Goal: Information Seeking & Learning: Find specific fact

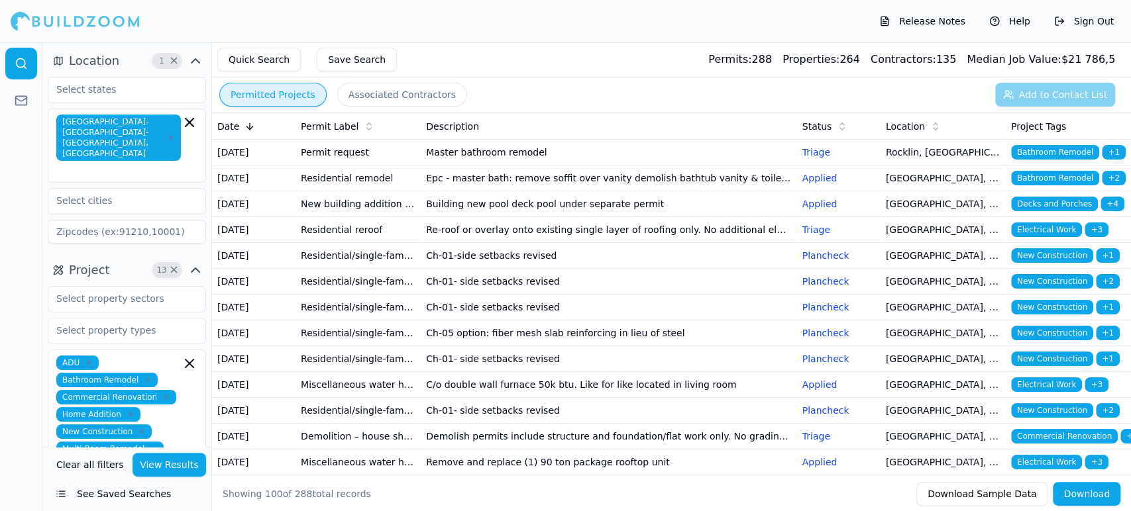
click at [170, 462] on button "View Results" at bounding box center [169, 465] width 74 height 24
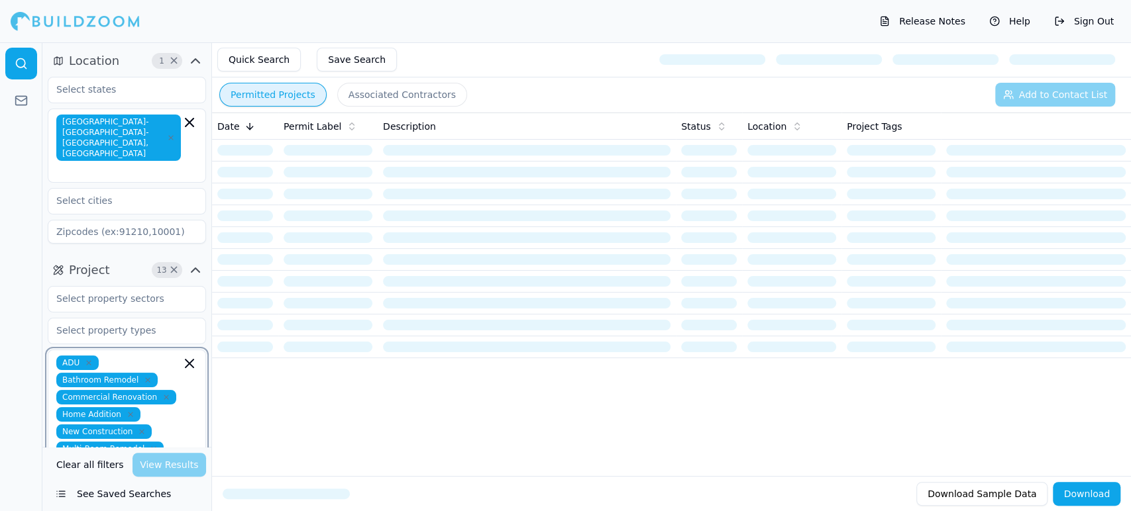
click at [183, 356] on icon "button" at bounding box center [189, 364] width 16 height 16
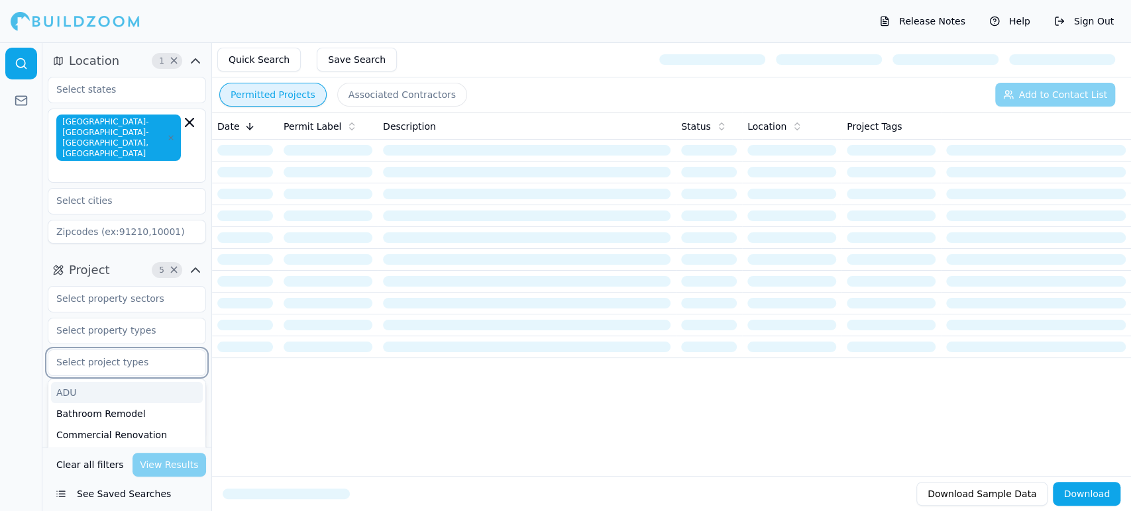
scroll to position [216, 0]
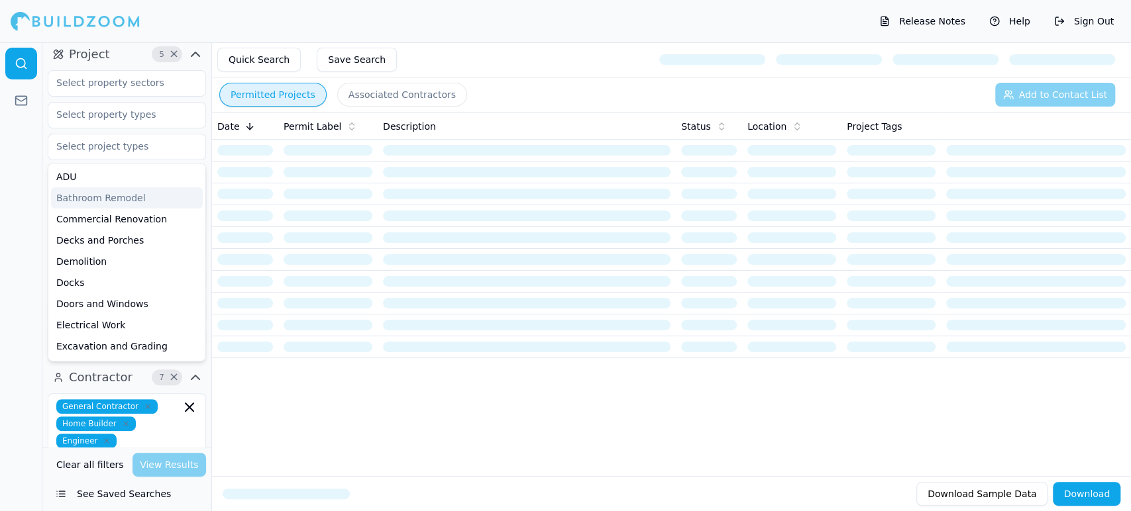
click at [1, 155] on div at bounding box center [21, 276] width 42 height 469
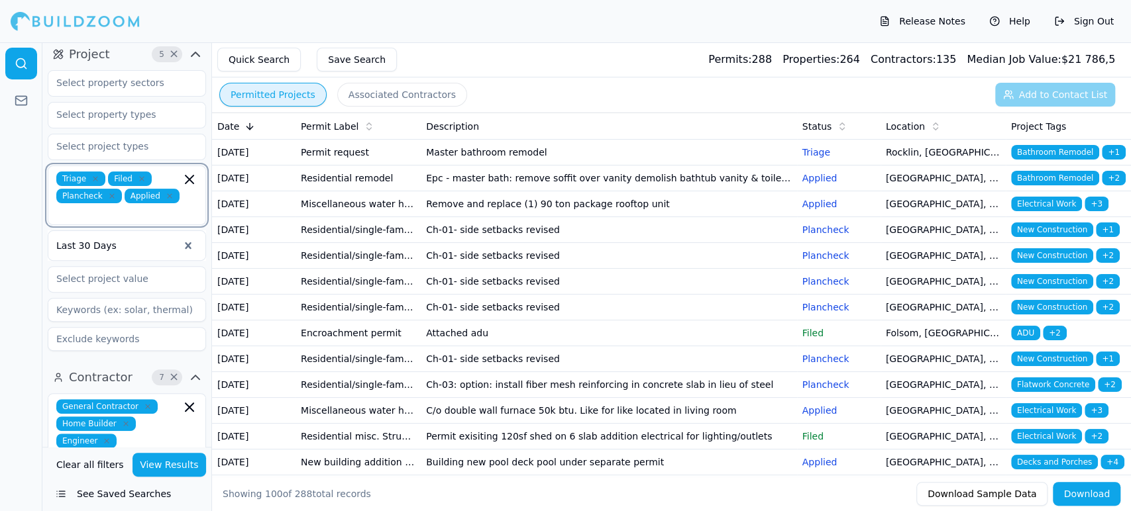
click at [193, 172] on icon "button" at bounding box center [189, 180] width 16 height 16
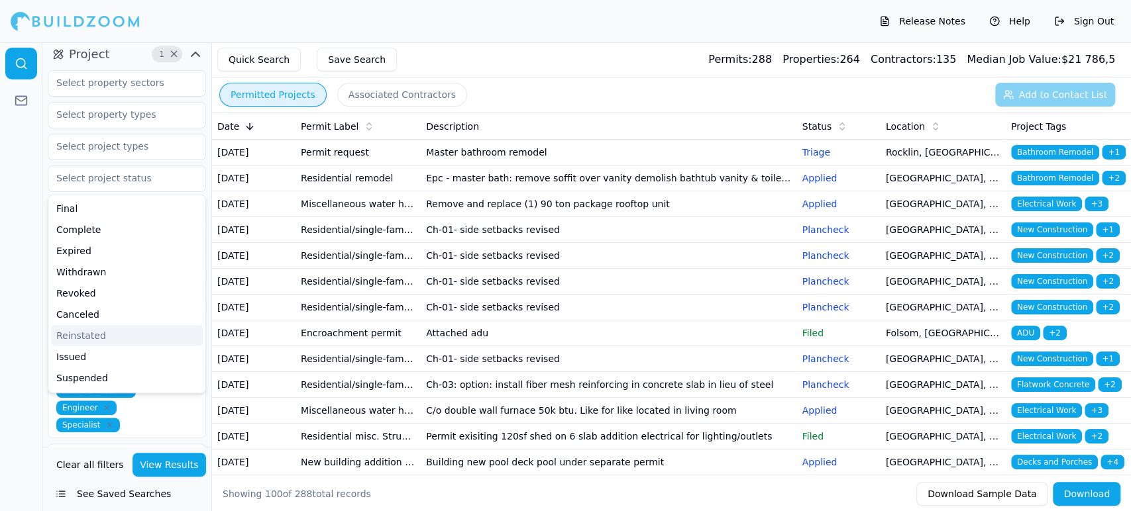
click at [21, 358] on div at bounding box center [21, 276] width 42 height 469
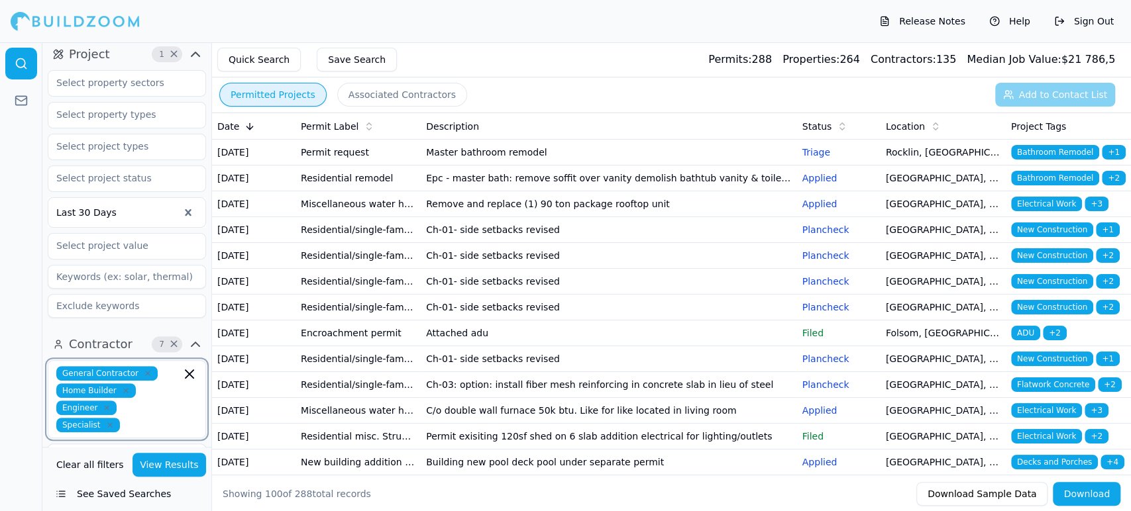
click at [189, 370] on icon "button" at bounding box center [189, 374] width 8 height 8
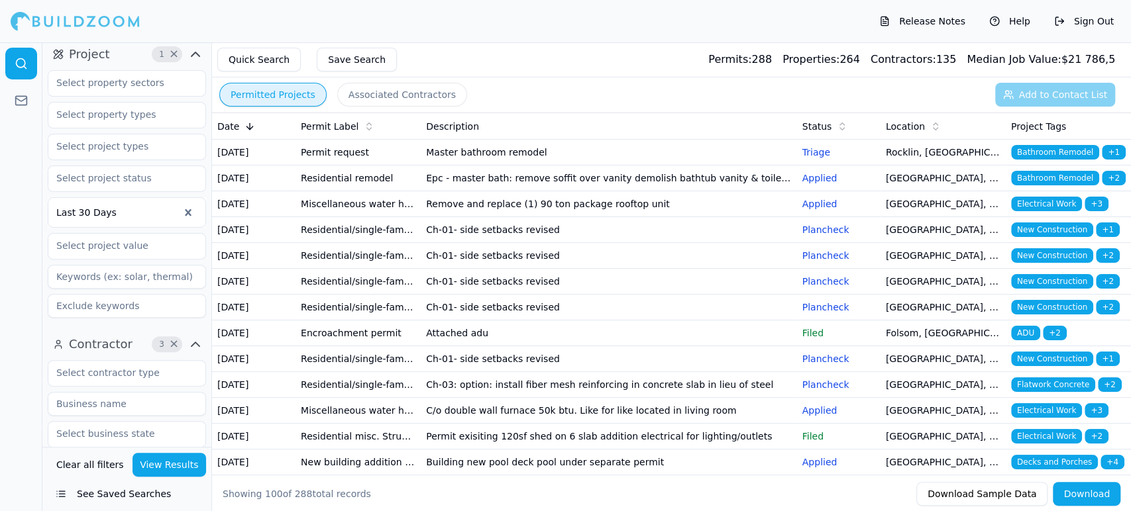
click at [9, 405] on div at bounding box center [21, 276] width 42 height 469
click at [172, 467] on button "View Results" at bounding box center [169, 465] width 74 height 24
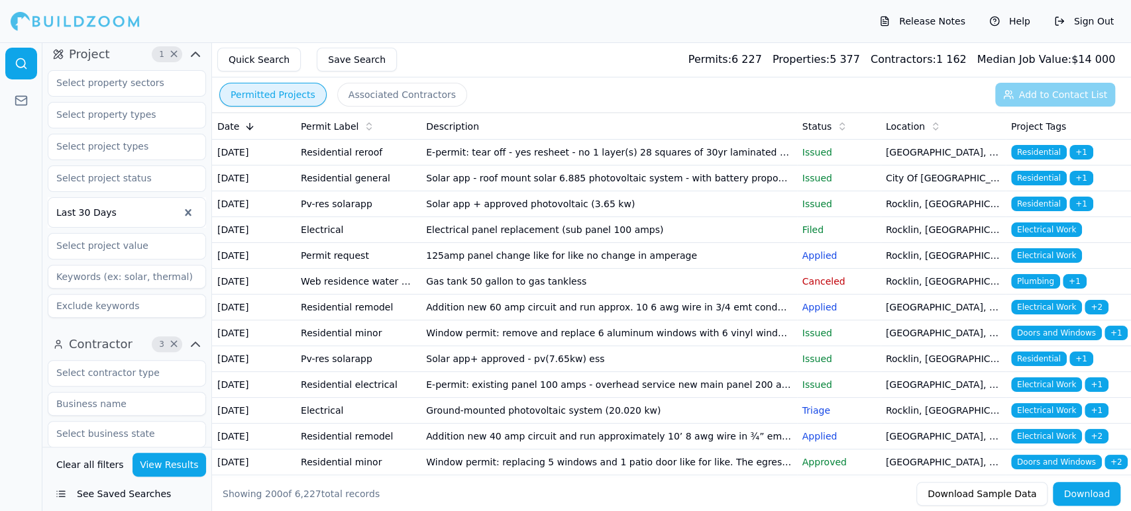
click at [464, 160] on td "E-permit: tear off - yes resheet - no 1 layer(s) 28 squares of 30yr laminated d…" at bounding box center [609, 153] width 376 height 26
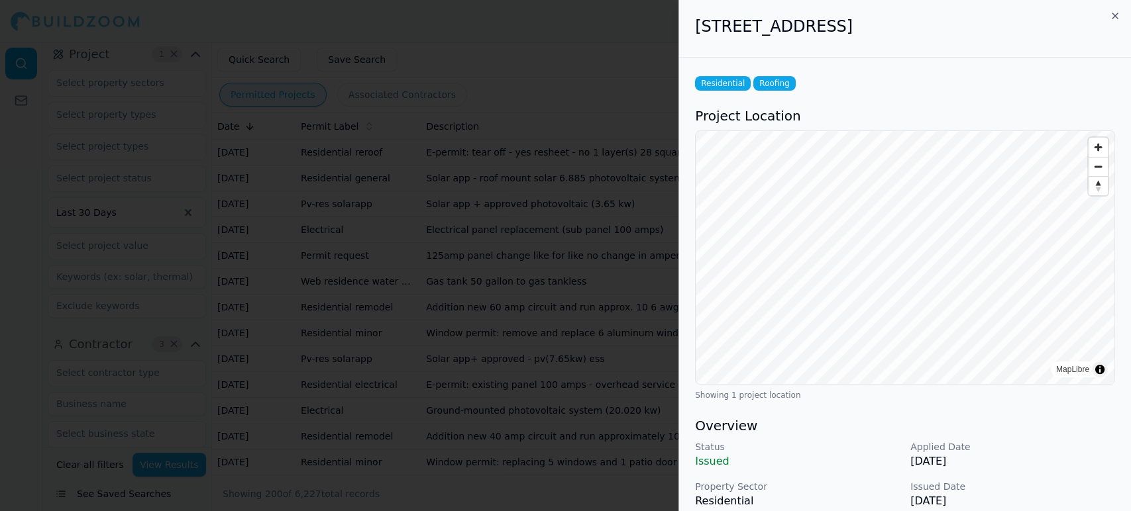
scroll to position [416, 0]
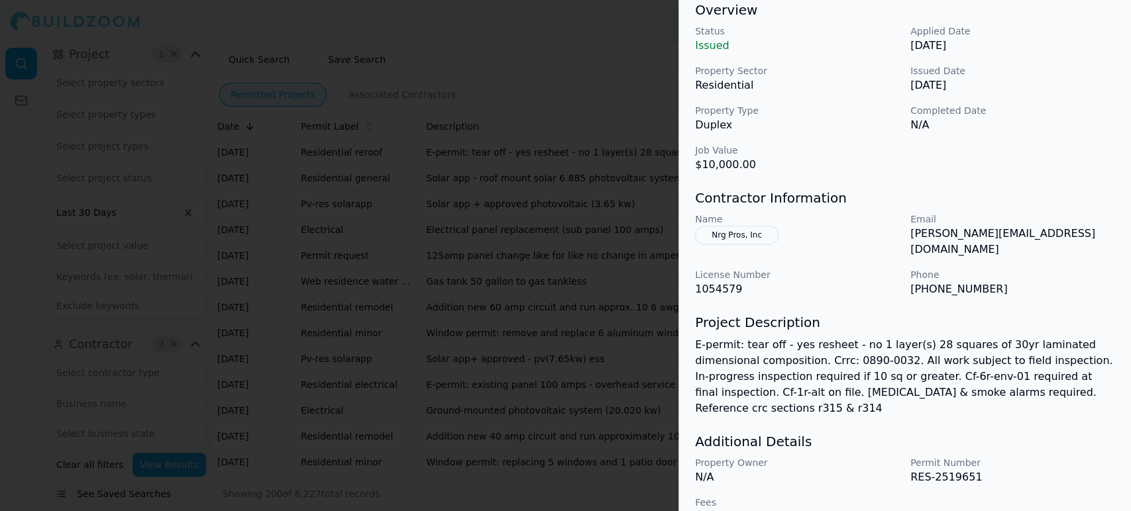
click at [836, 68] on p "Property Sector" at bounding box center [797, 70] width 205 height 13
click at [355, 198] on div at bounding box center [565, 255] width 1131 height 511
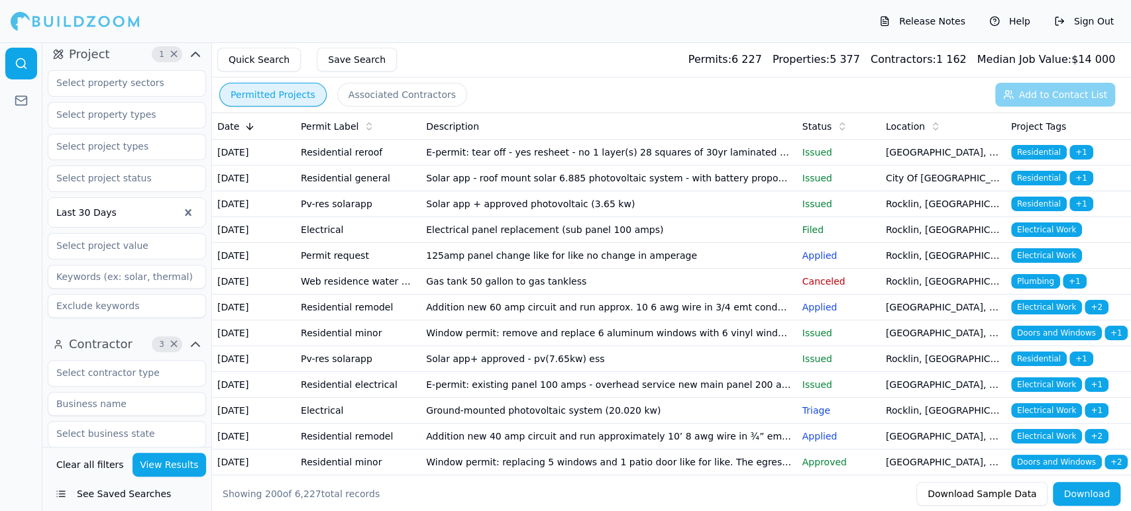
click at [355, 191] on td "Residential general" at bounding box center [357, 179] width 125 height 26
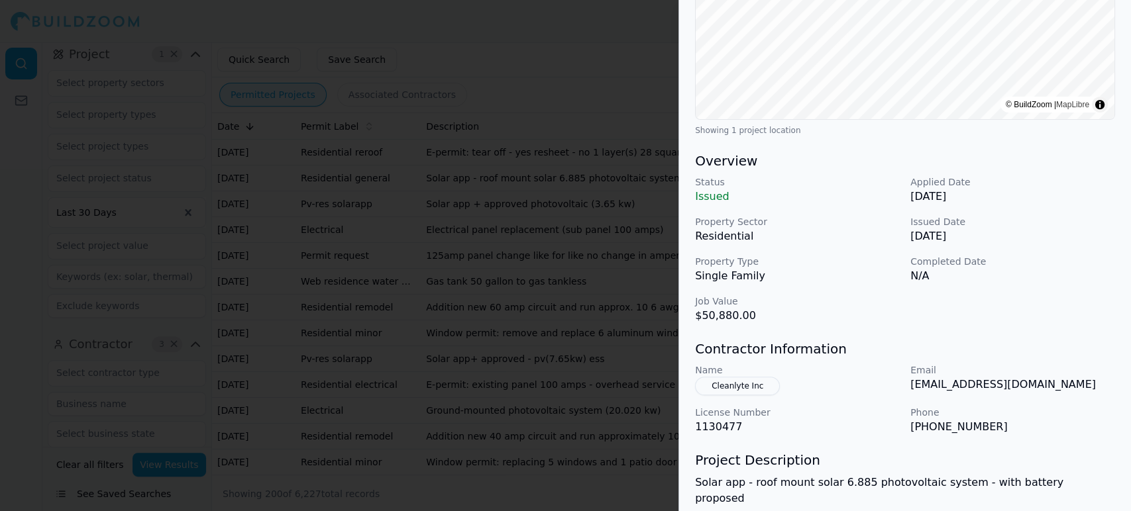
scroll to position [353, 0]
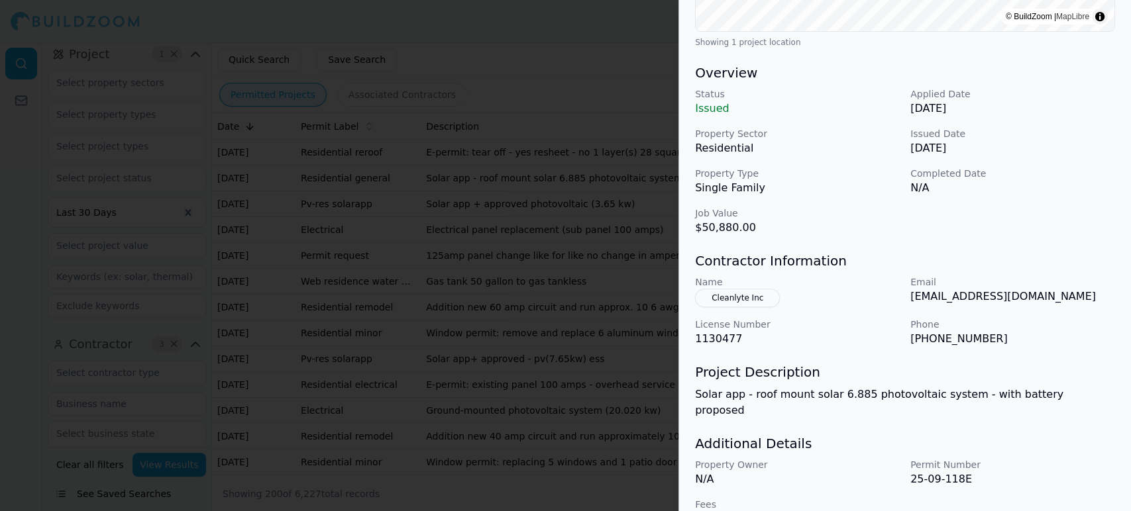
click at [452, 119] on div at bounding box center [565, 255] width 1131 height 511
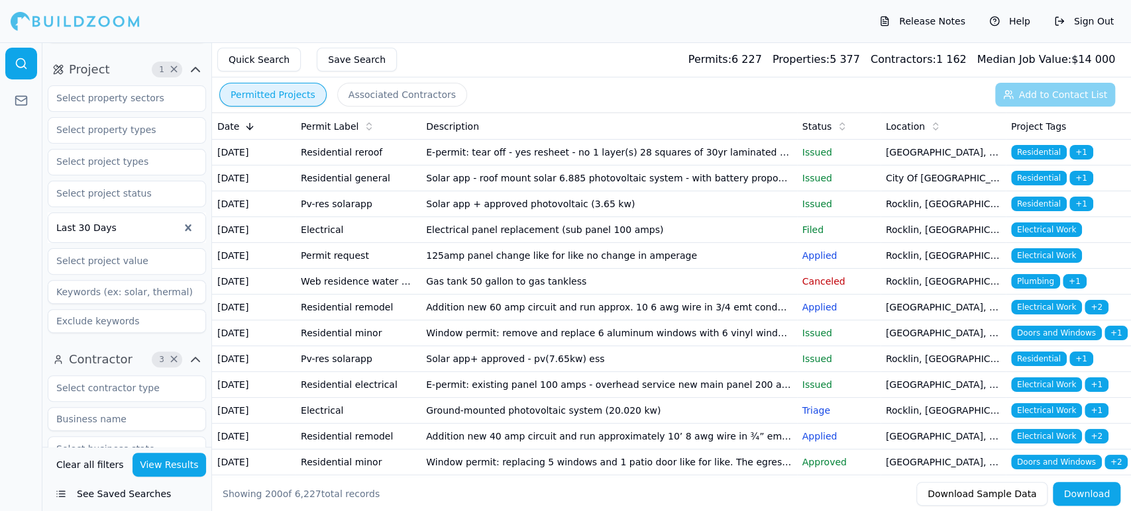
scroll to position [265, 0]
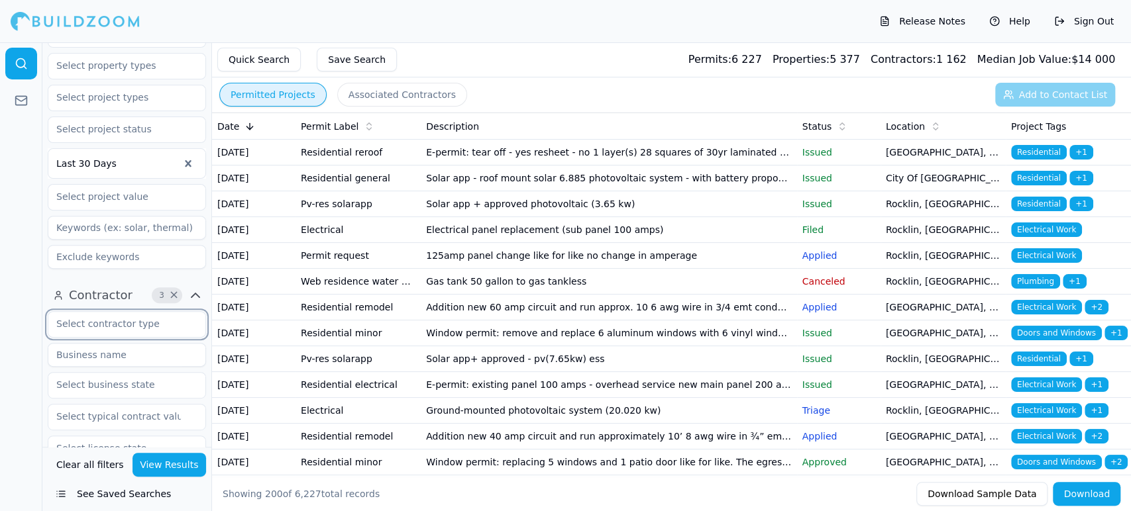
click at [126, 312] on input "text" at bounding box center [118, 324] width 140 height 24
click at [124, 344] on div "General Contractor" at bounding box center [127, 354] width 152 height 21
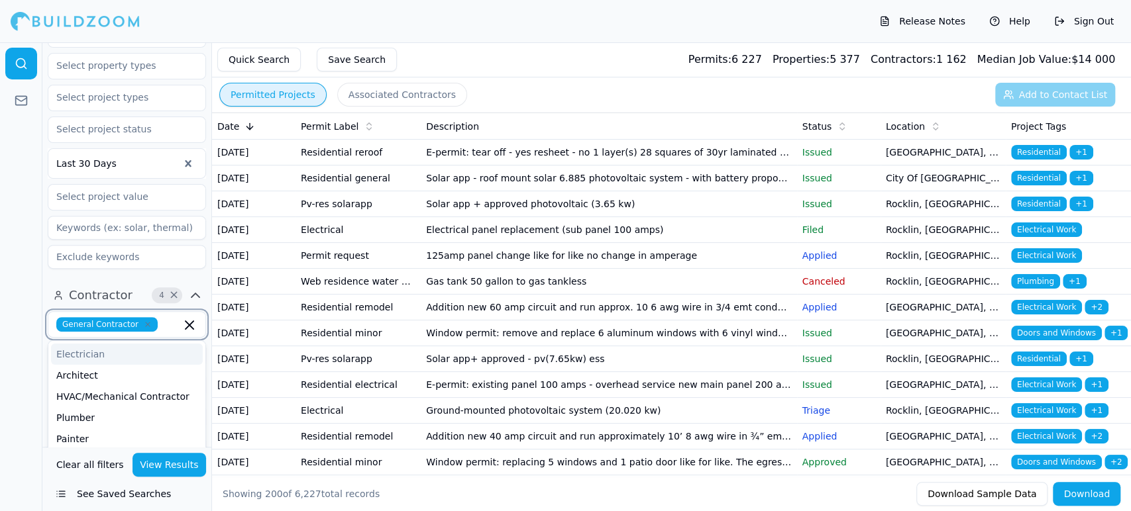
click at [169, 317] on input "text" at bounding box center [172, 324] width 18 height 15
click at [117, 446] on div "Home Builder" at bounding box center [127, 456] width 152 height 21
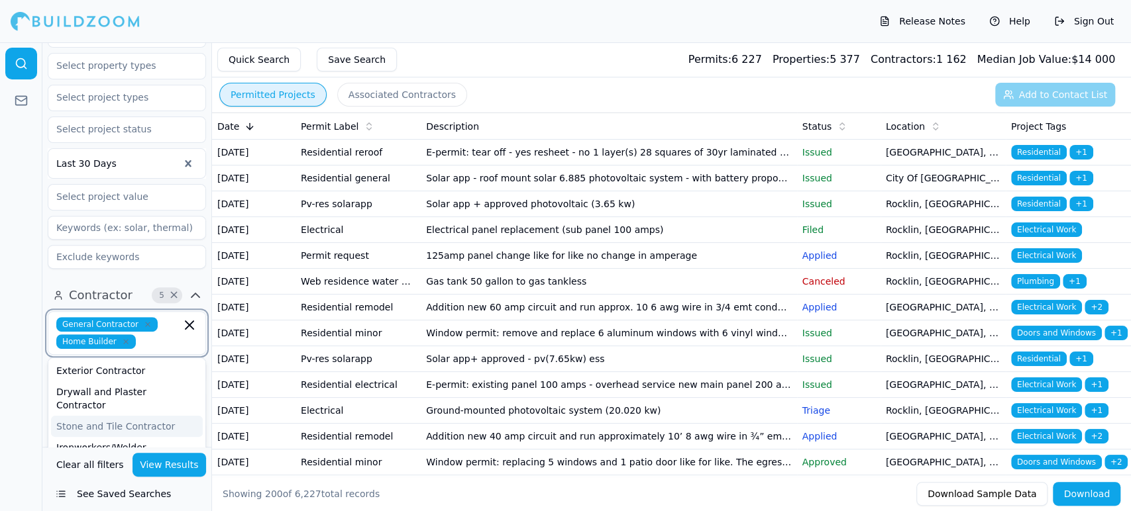
scroll to position [441, 0]
click at [434, 295] on td "Gas tank 50 gallon to gas tankless" at bounding box center [609, 282] width 376 height 26
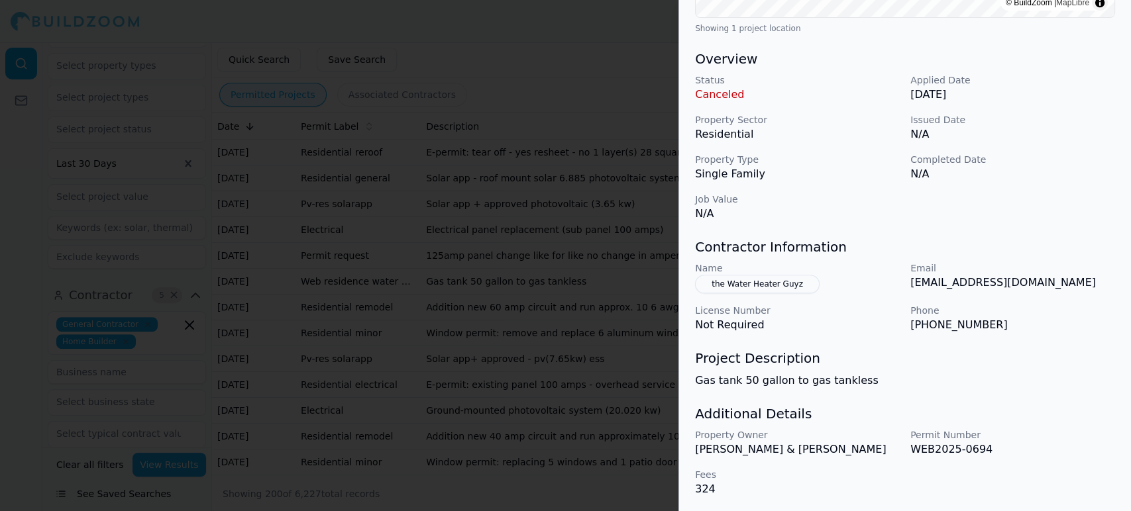
scroll to position [368, 0]
click at [392, 240] on div at bounding box center [565, 255] width 1131 height 511
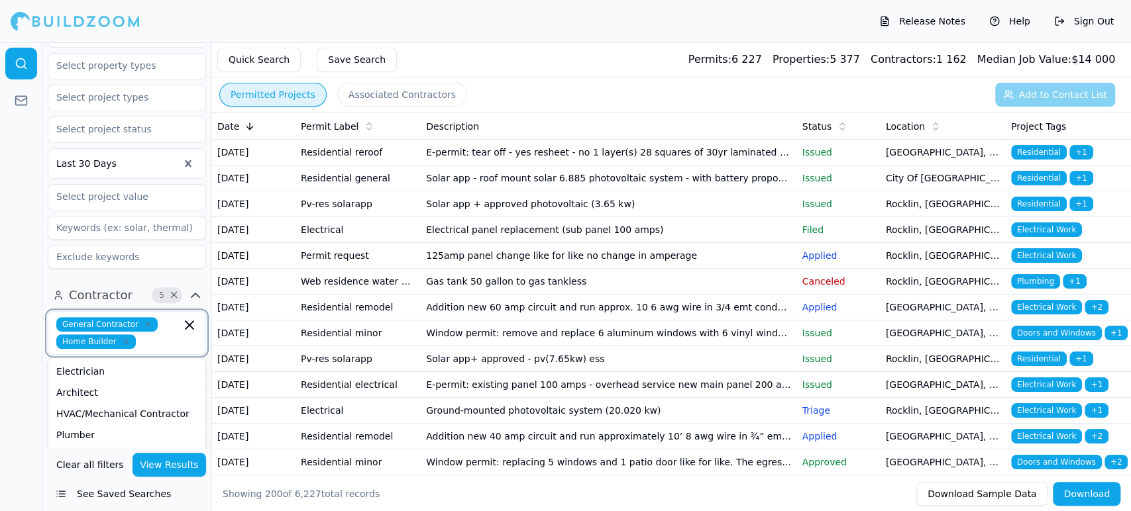
click at [142, 334] on input "text" at bounding box center [161, 341] width 40 height 15
click at [118, 400] on div "Engineer" at bounding box center [127, 410] width 152 height 21
click at [145, 352] on input "text" at bounding box center [151, 359] width 59 height 15
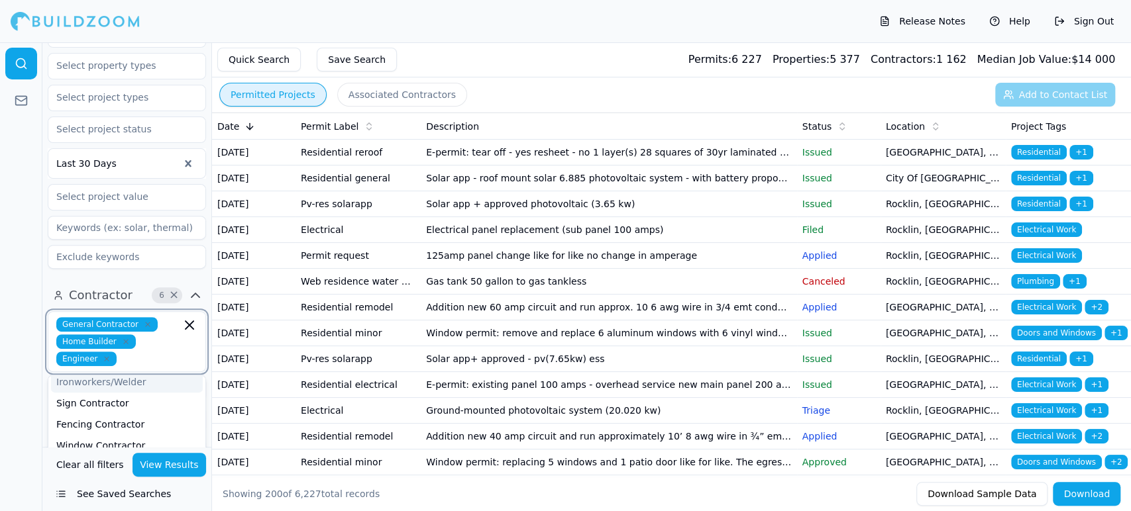
scroll to position [441, 0]
click at [158, 462] on button "View Results" at bounding box center [169, 465] width 74 height 24
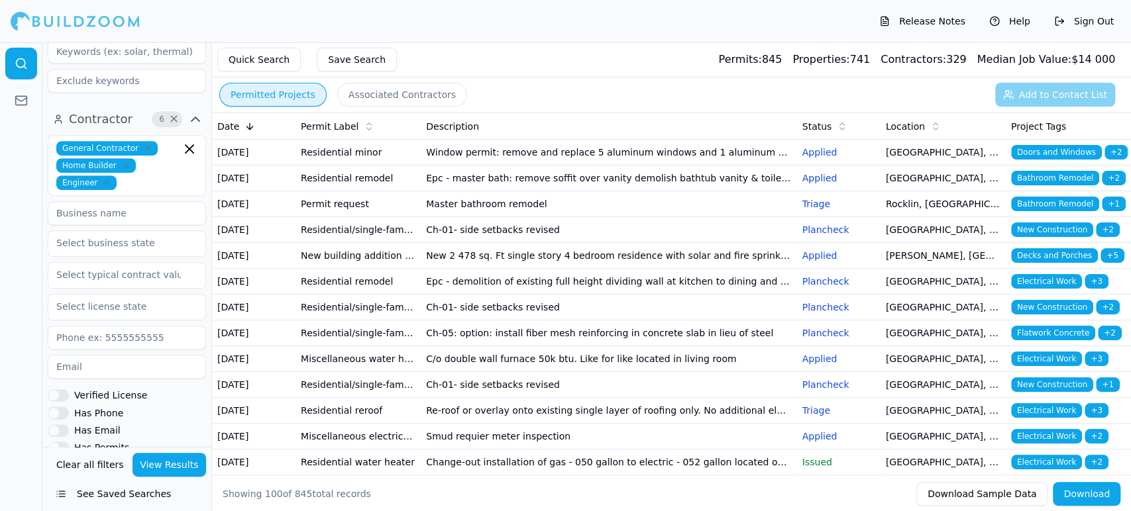
click at [94, 496] on button "See Saved Searches" at bounding box center [127, 494] width 158 height 24
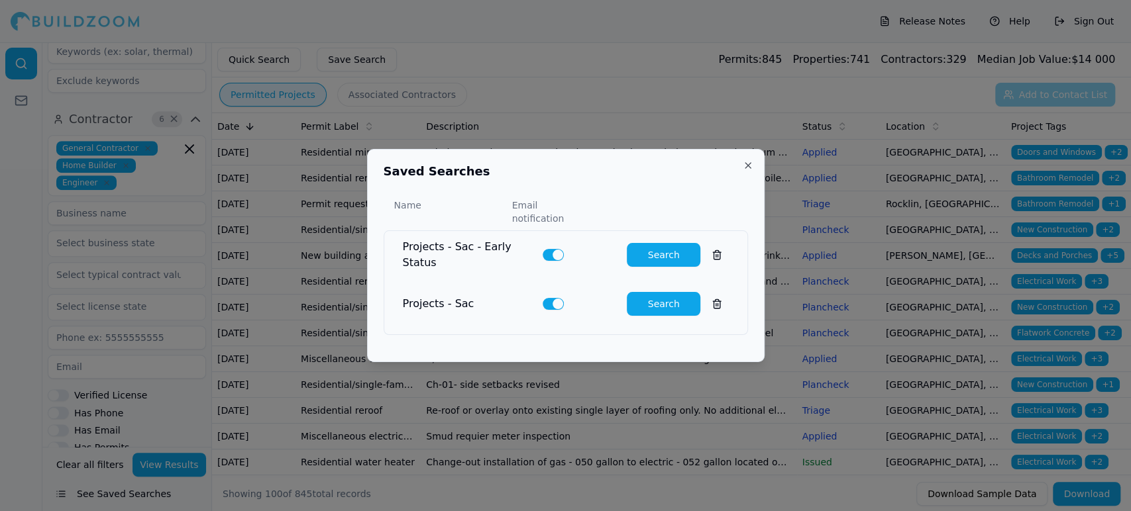
drag, startPoint x: 189, startPoint y: 121, endPoint x: 179, endPoint y: 133, distance: 15.5
click at [187, 122] on div at bounding box center [565, 255] width 1131 height 511
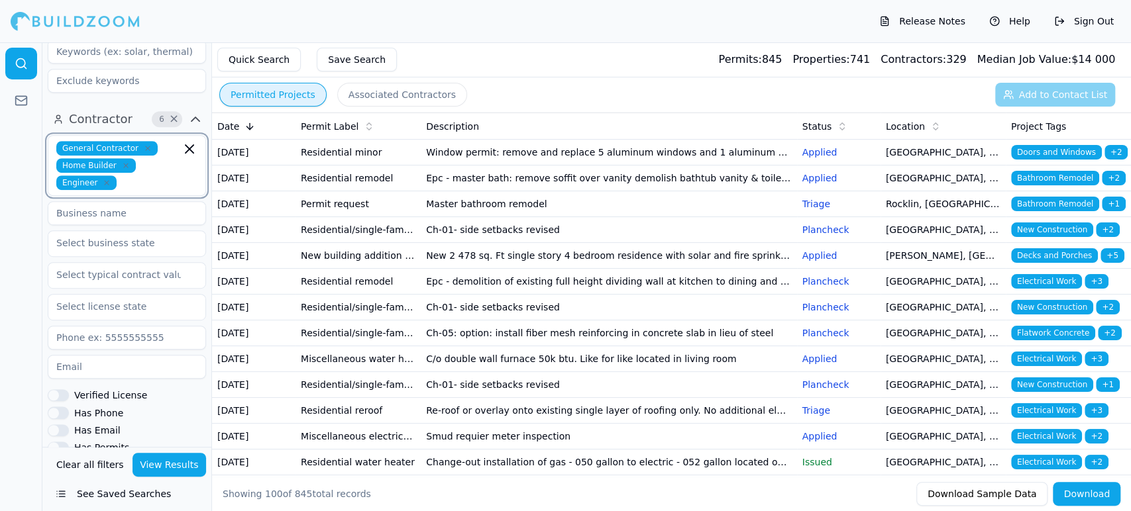
click at [184, 141] on icon "button" at bounding box center [189, 149] width 16 height 16
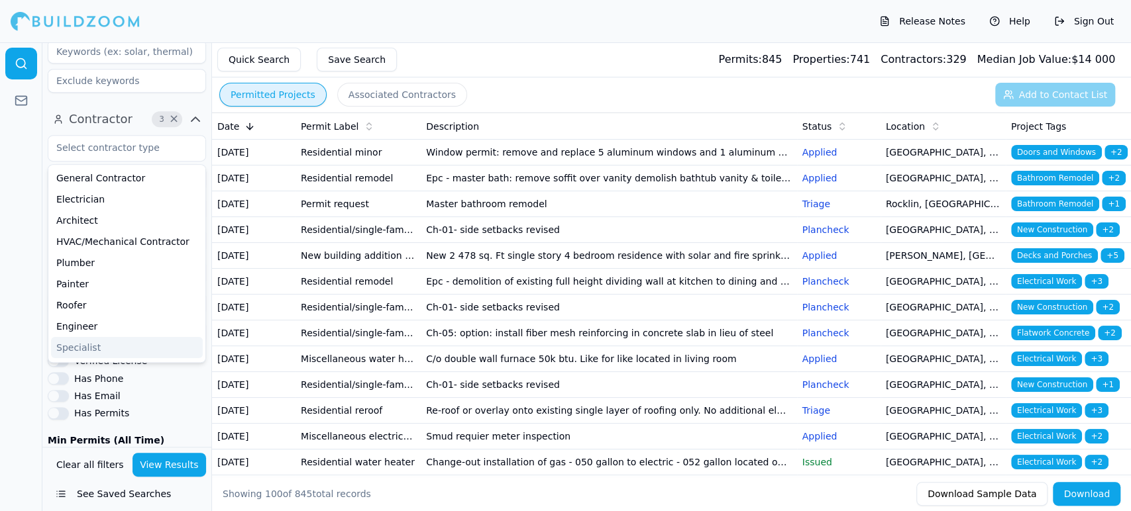
click at [3, 405] on div at bounding box center [21, 276] width 42 height 469
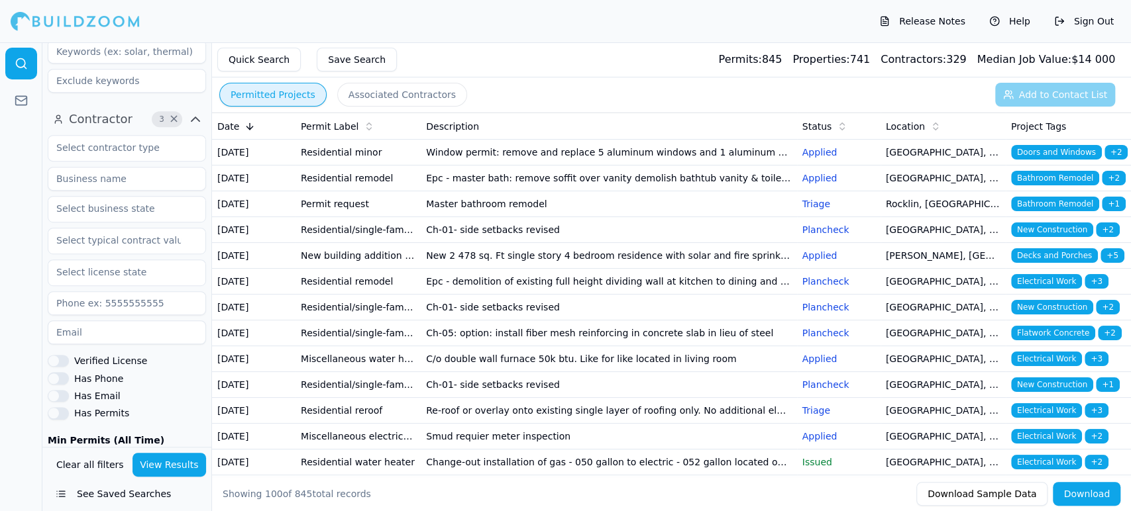
click at [103, 491] on button "See Saved Searches" at bounding box center [127, 494] width 158 height 24
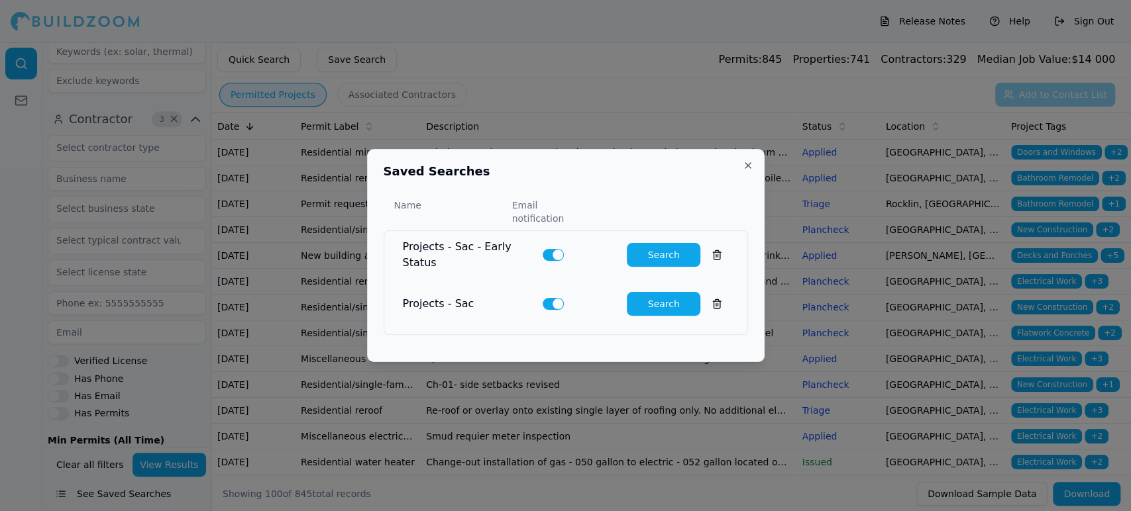
click at [653, 304] on button "Search" at bounding box center [664, 304] width 74 height 24
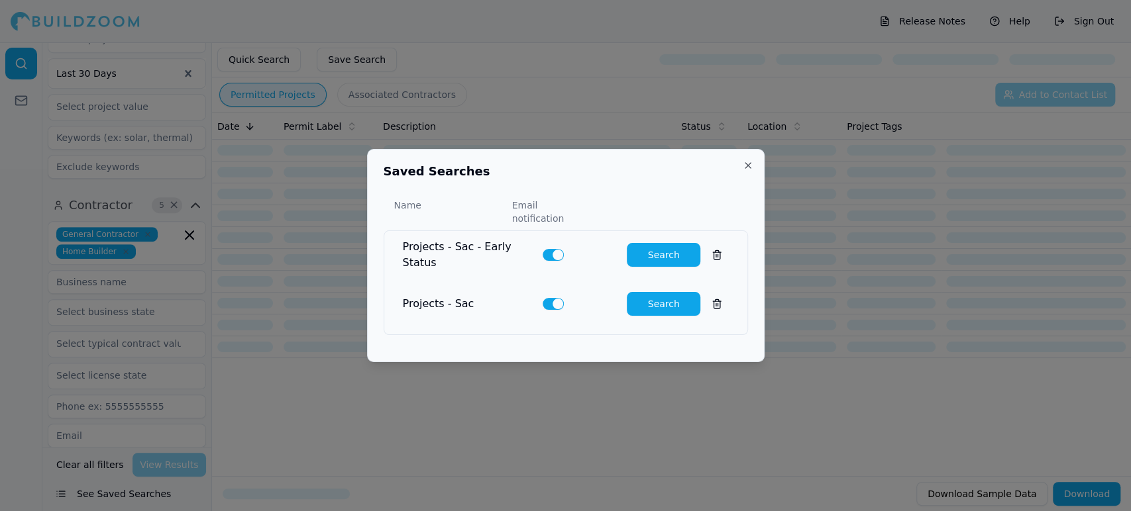
scroll to position [527, 0]
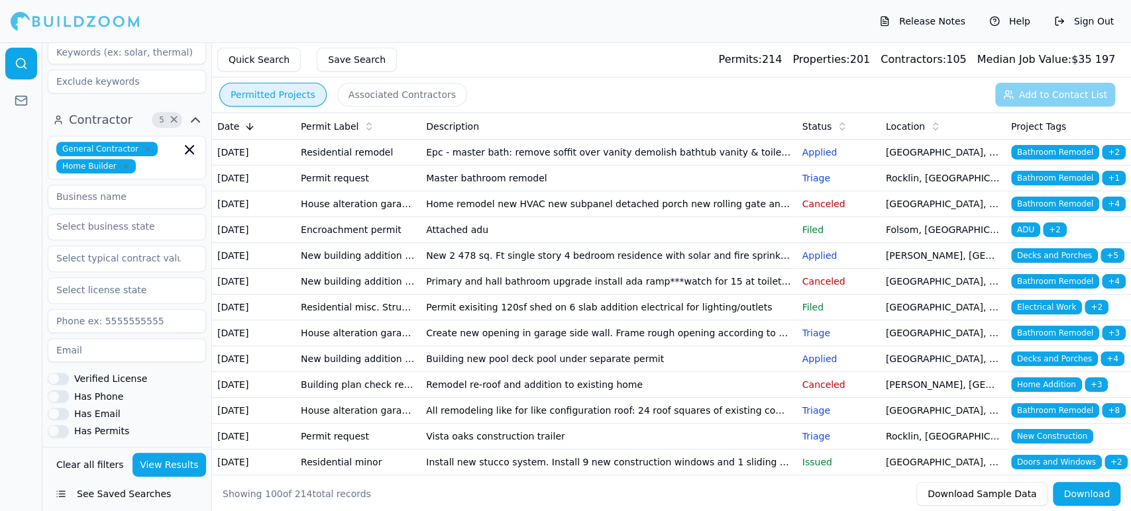
click at [626, 58] on div "Quick Search Save Search Permits: 214 Properties: 201 Contractors: 105 Median J…" at bounding box center [671, 59] width 919 height 35
click at [379, 243] on td "Encroachment permit" at bounding box center [357, 230] width 125 height 26
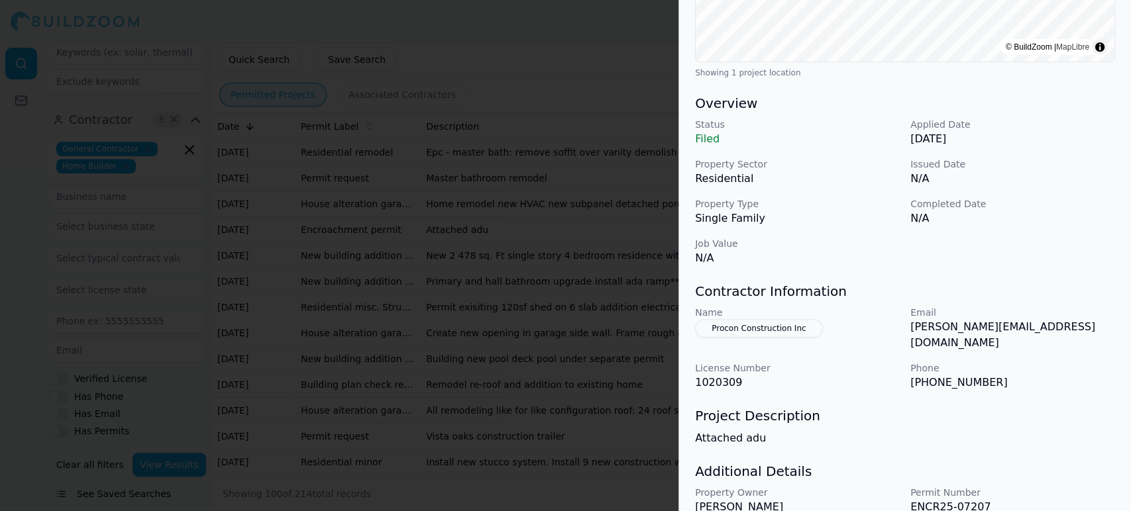
scroll to position [353, 0]
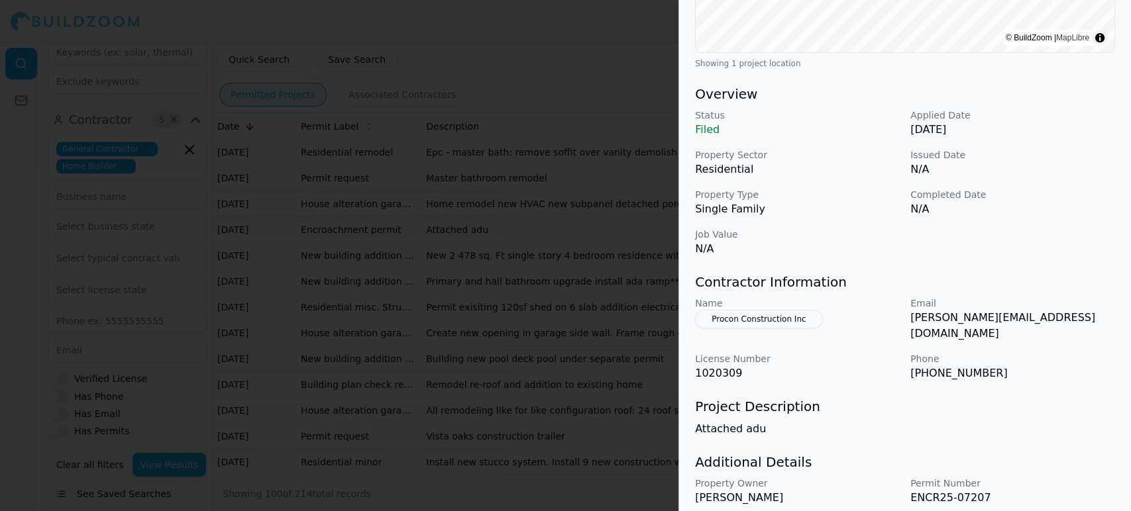
click at [372, 285] on div at bounding box center [565, 255] width 1131 height 511
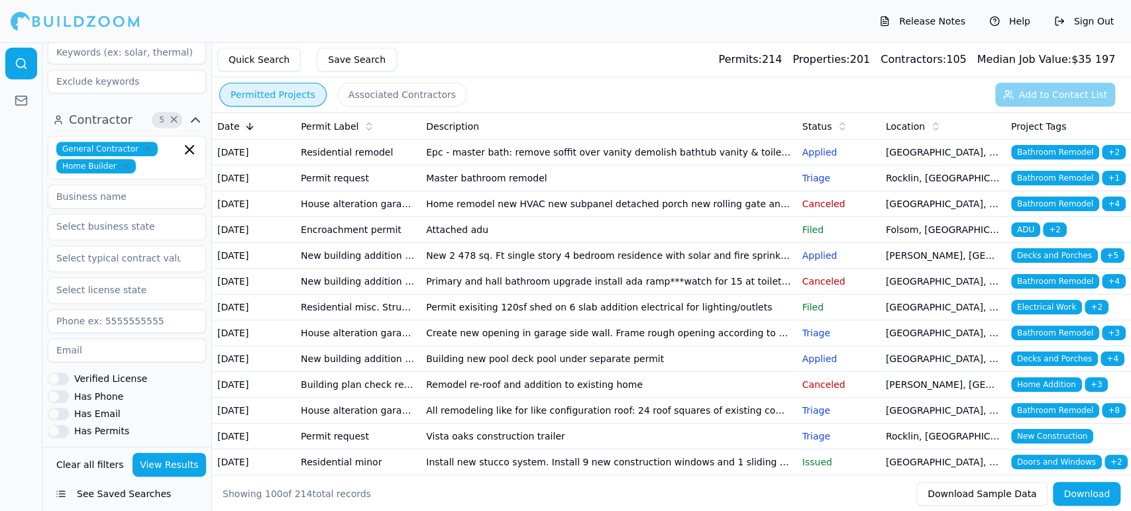
scroll to position [88, 0]
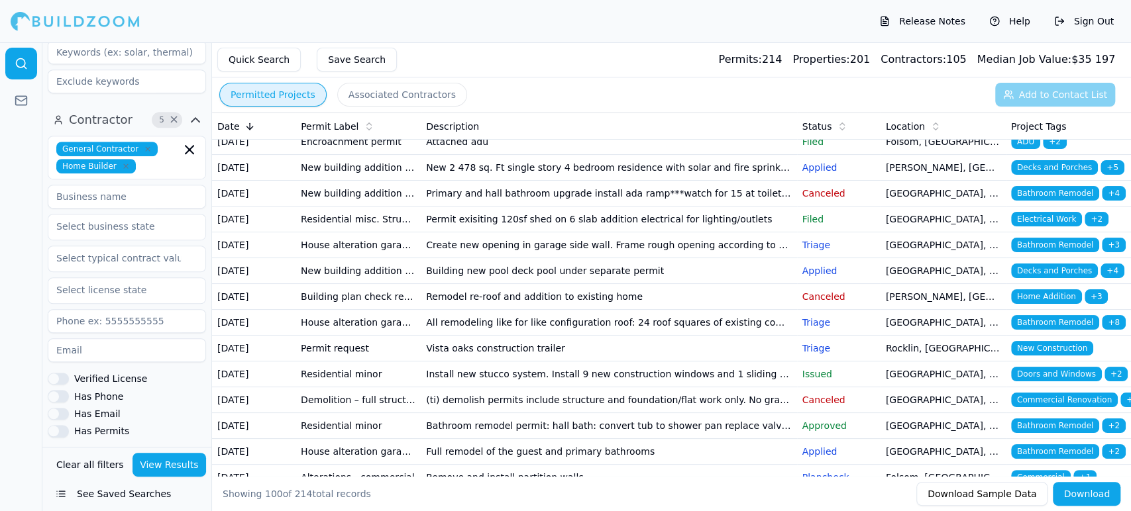
click at [334, 207] on td "New building addition adu (not a garage conversion) deck patio cover garage bar…" at bounding box center [357, 194] width 125 height 26
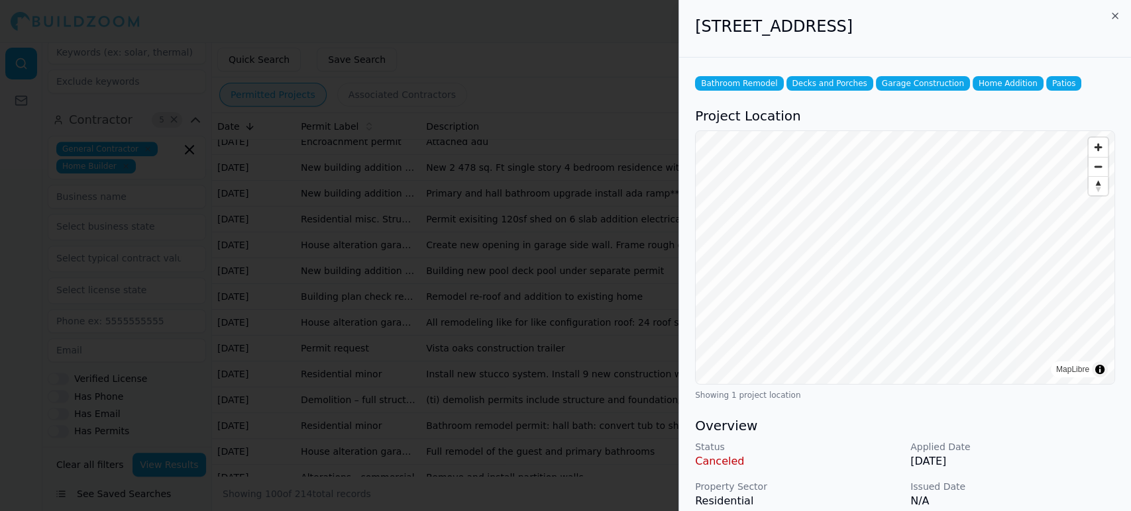
scroll to position [265, 0]
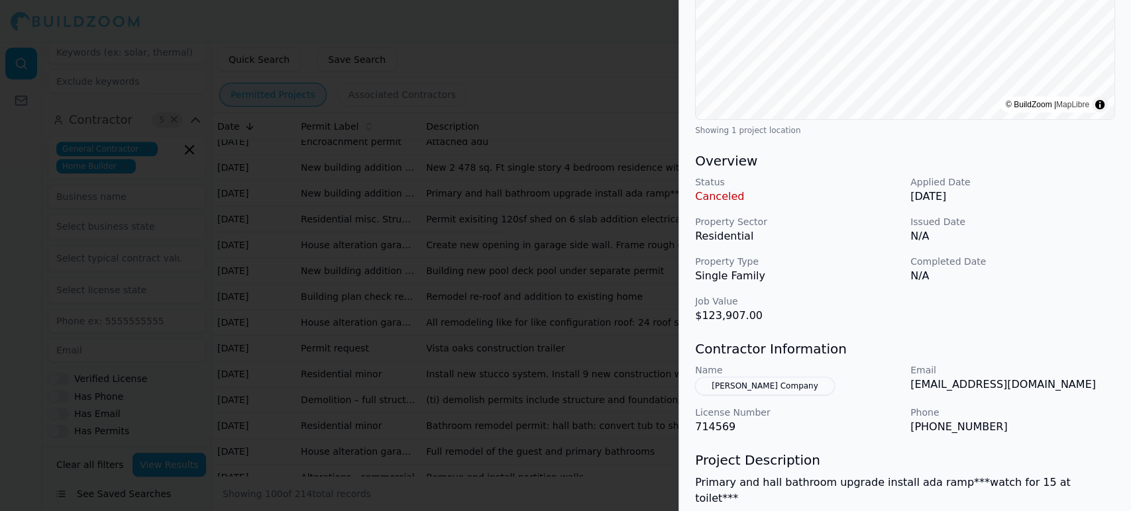
click at [344, 252] on div at bounding box center [565, 255] width 1131 height 511
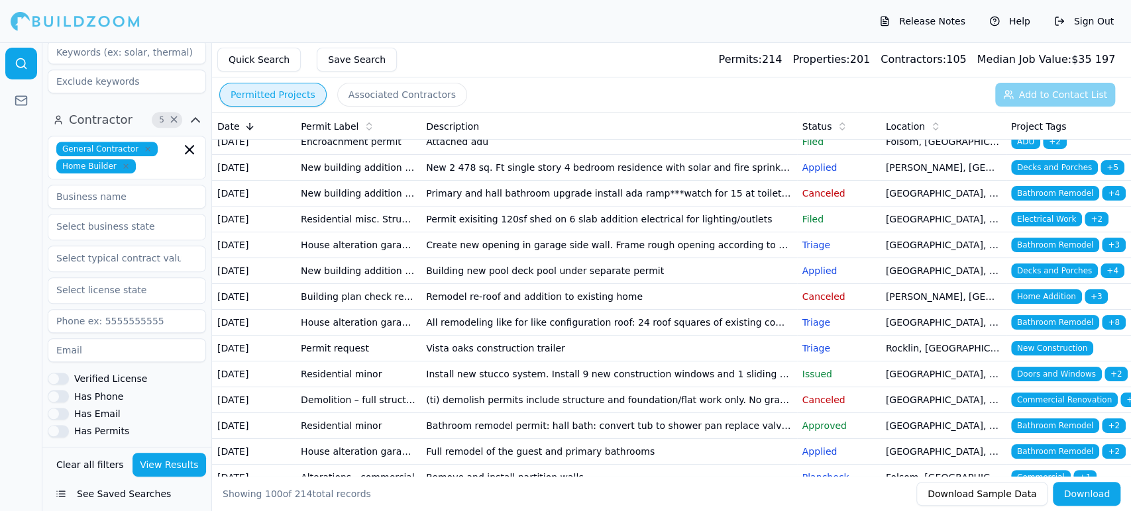
scroll to position [176, 0]
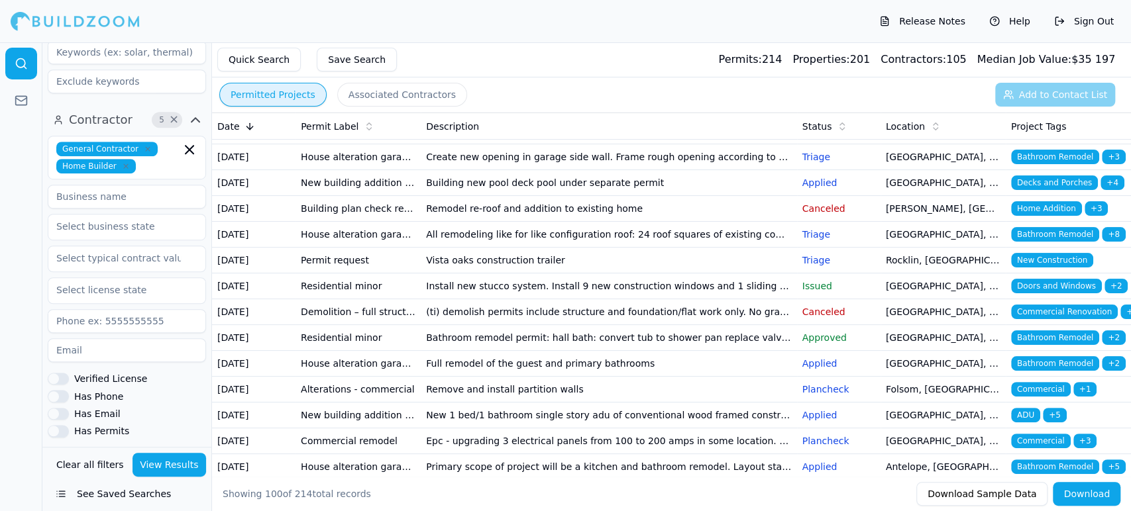
click at [331, 170] on td "House alteration garage conversion to living space/adu (no new sqft) kitchen/ba…" at bounding box center [357, 157] width 125 height 26
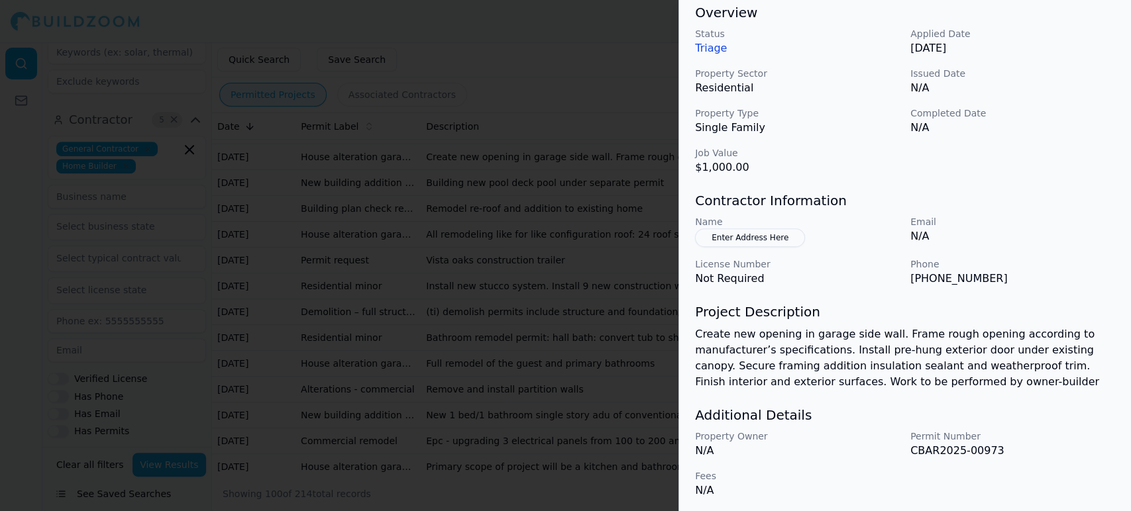
scroll to position [416, 0]
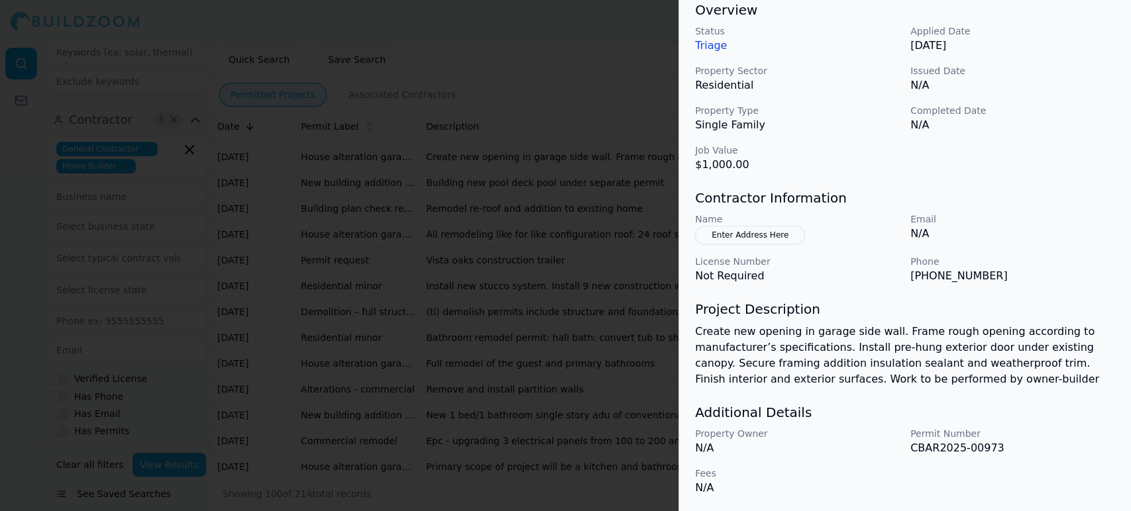
click at [339, 244] on div at bounding box center [565, 255] width 1131 height 511
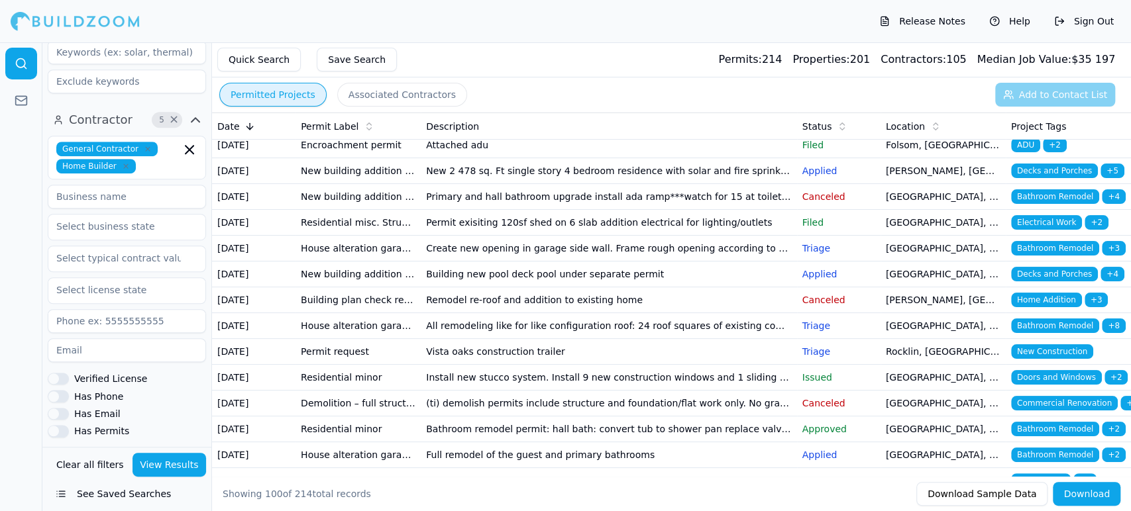
scroll to position [176, 0]
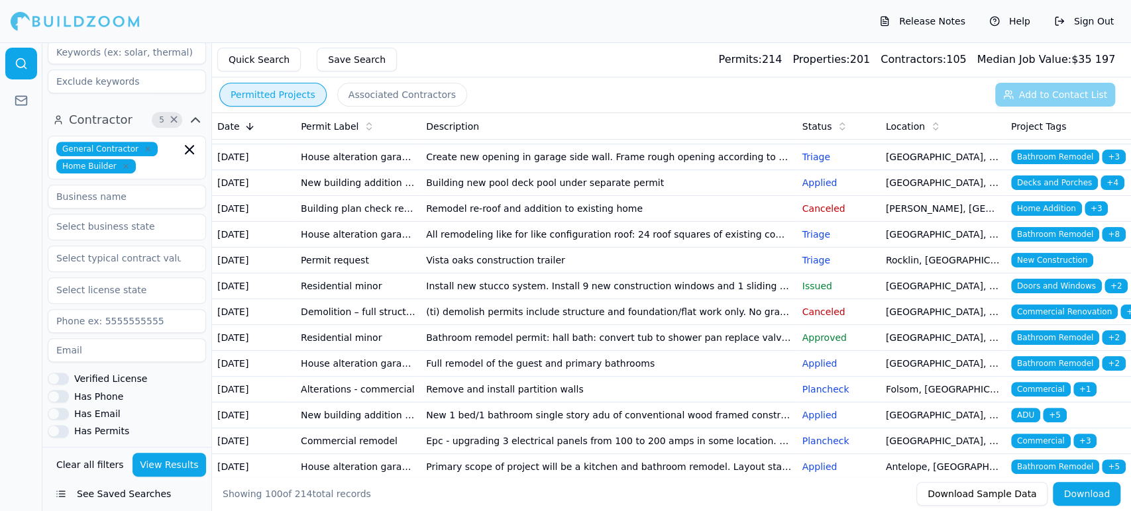
click at [413, 196] on td "New building addition adu (not a garage conversion) deck patio cover garage bar…" at bounding box center [357, 183] width 125 height 26
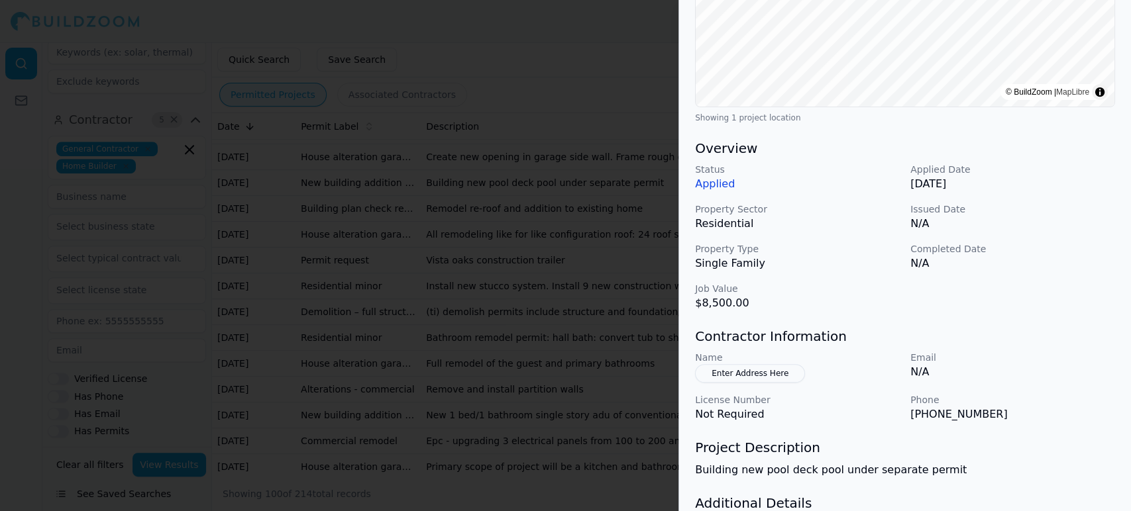
scroll to position [368, 0]
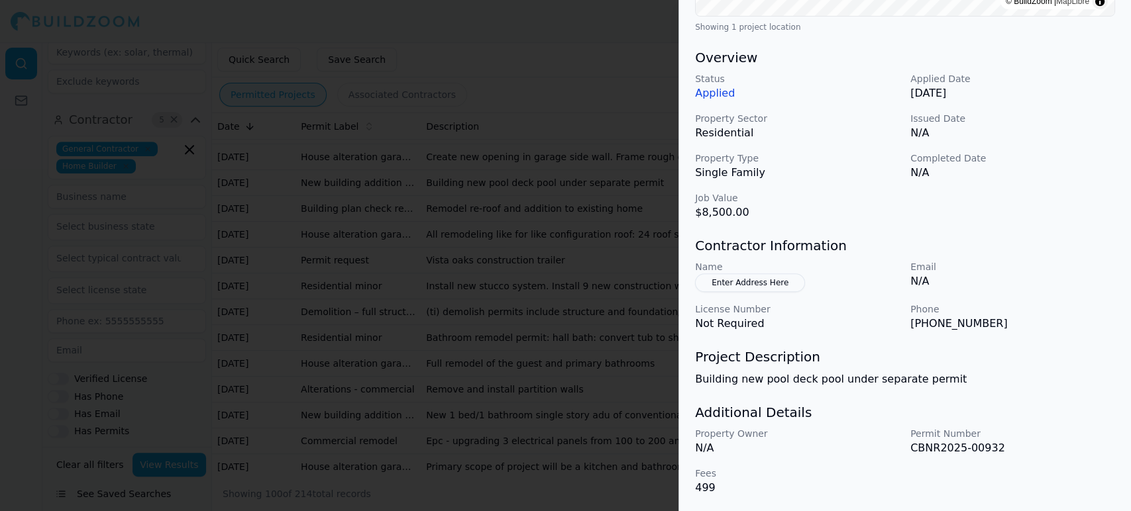
click at [301, 142] on div at bounding box center [565, 255] width 1131 height 511
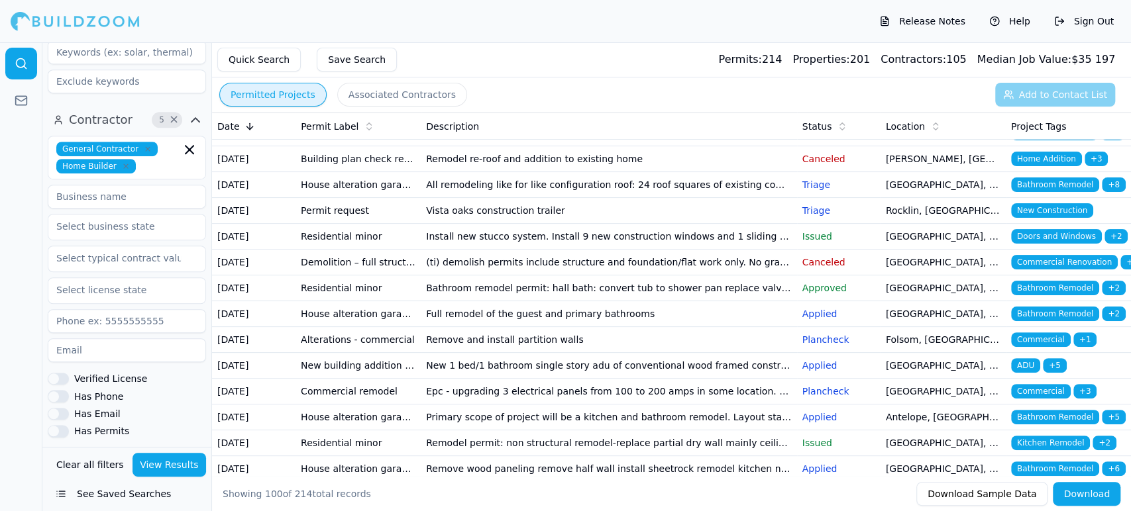
scroll to position [265, 0]
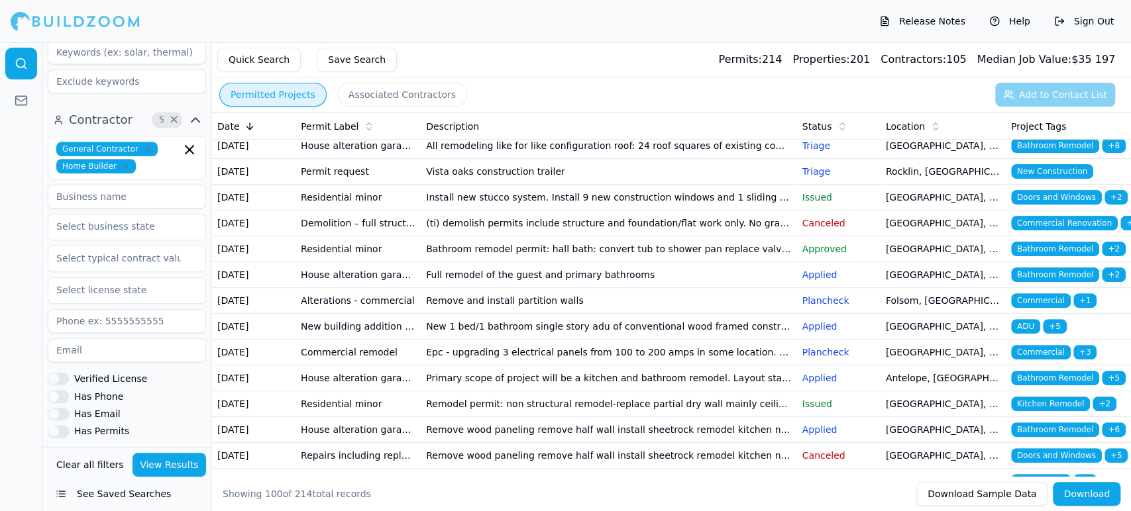
click at [325, 185] on td "Permit request" at bounding box center [357, 172] width 125 height 26
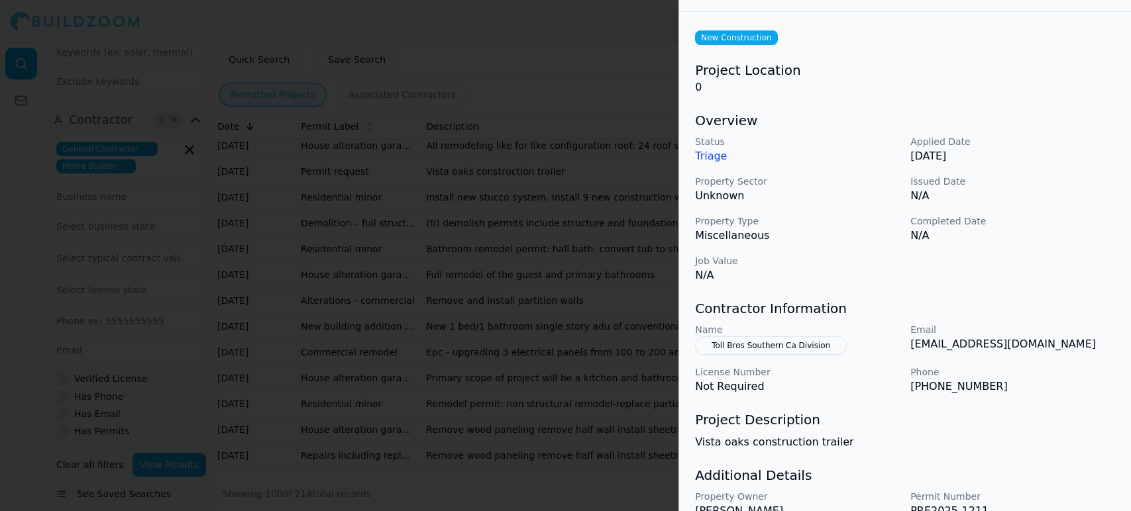
scroll to position [0, 0]
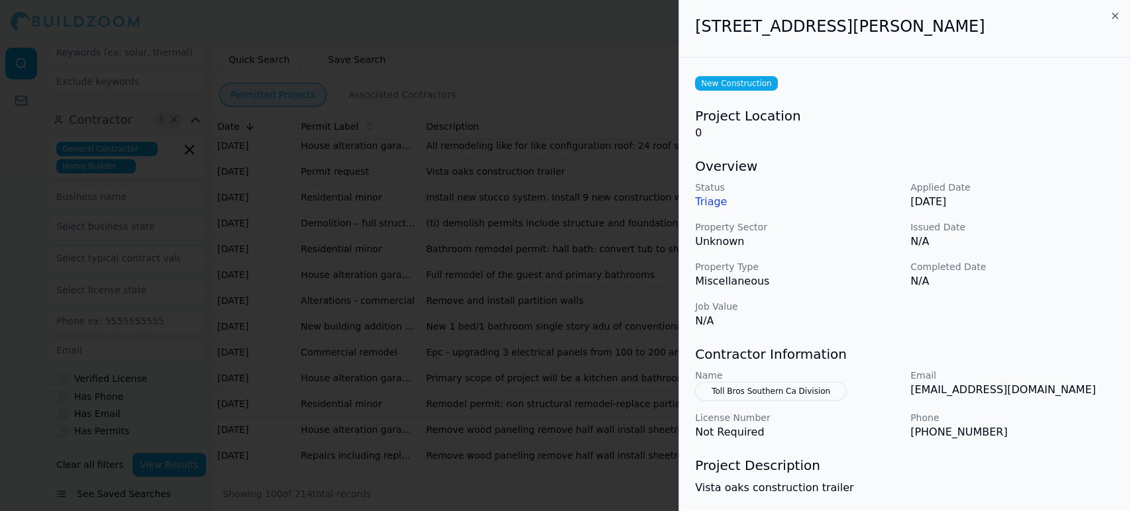
click at [595, 309] on div at bounding box center [565, 255] width 1131 height 511
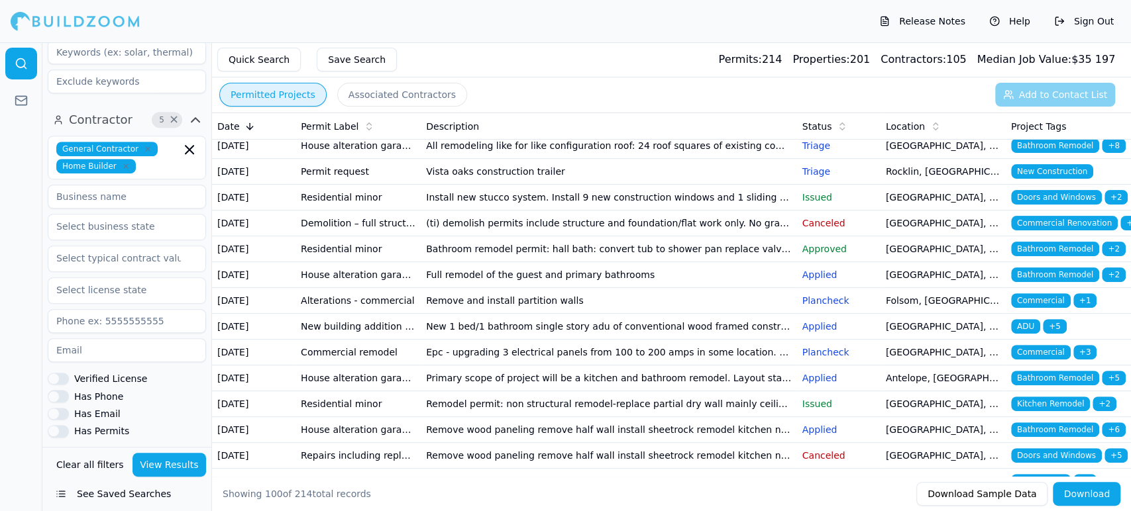
click at [336, 211] on td "Residential minor" at bounding box center [357, 198] width 125 height 26
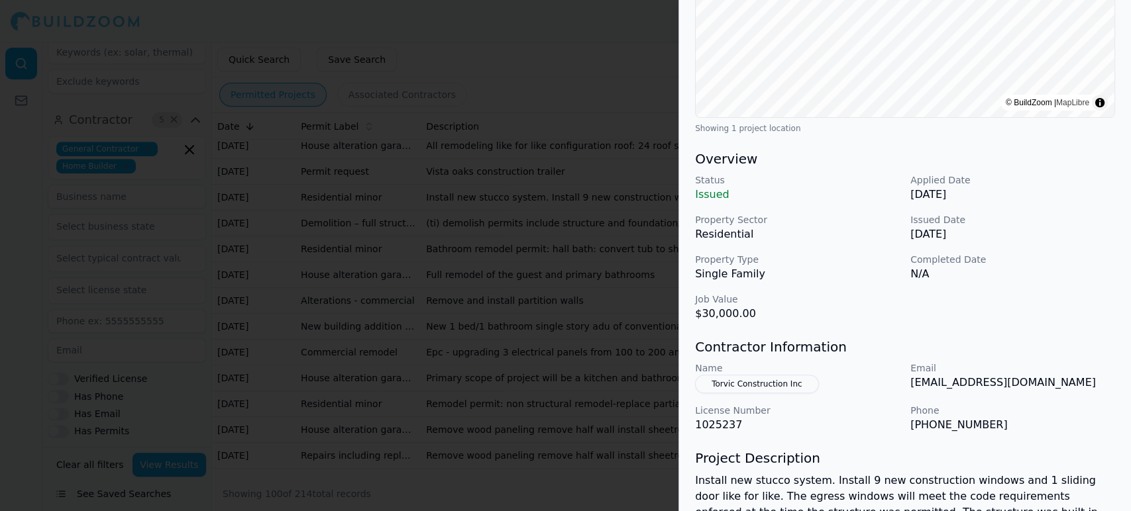
scroll to position [239, 0]
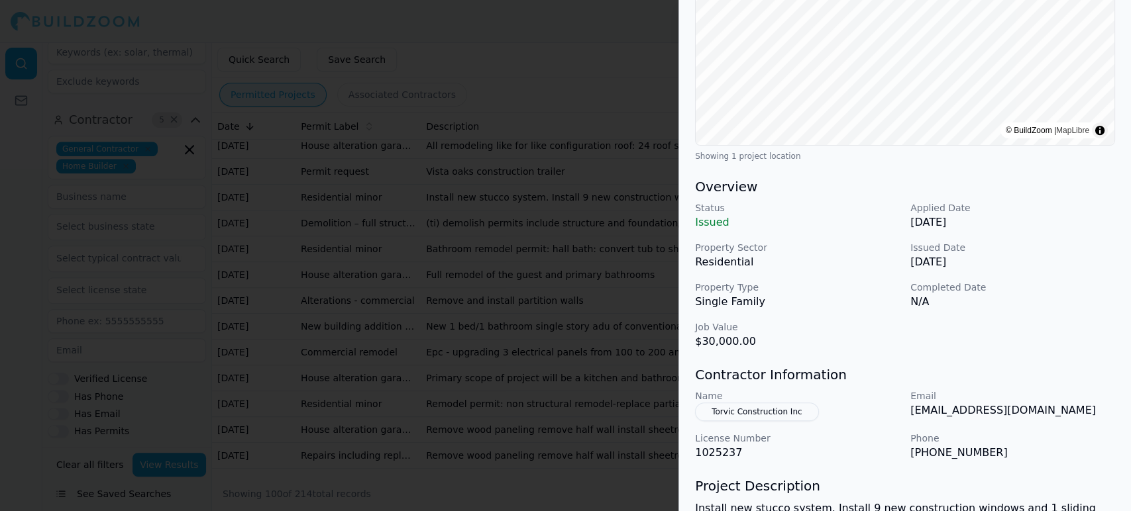
click at [456, 352] on div at bounding box center [565, 255] width 1131 height 511
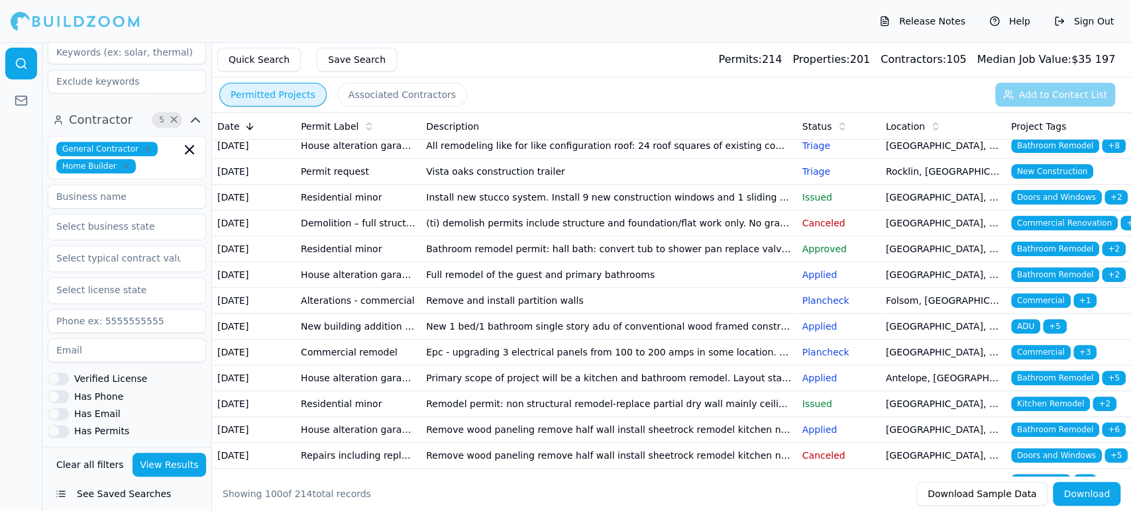
scroll to position [353, 0]
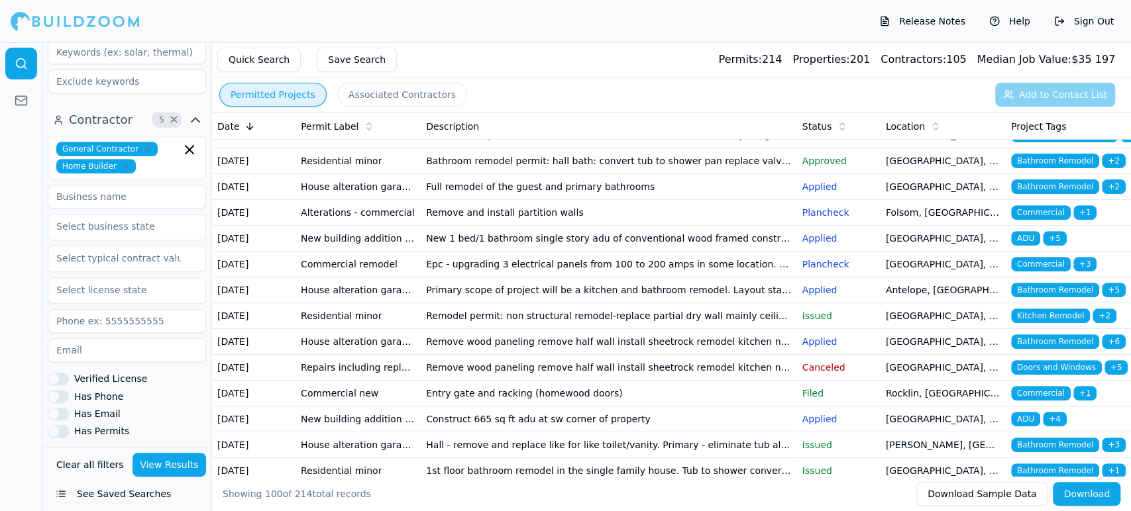
click at [429, 174] on td "Bathroom remodel permit: hall bath: convert tub to shower pan replace valve sur…" at bounding box center [609, 161] width 376 height 26
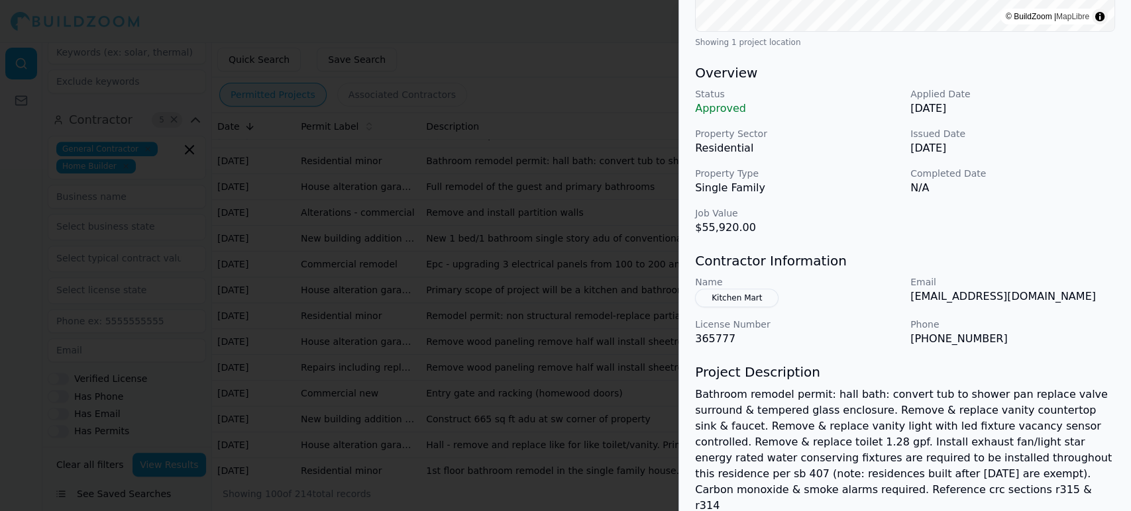
click at [332, 321] on div at bounding box center [565, 255] width 1131 height 511
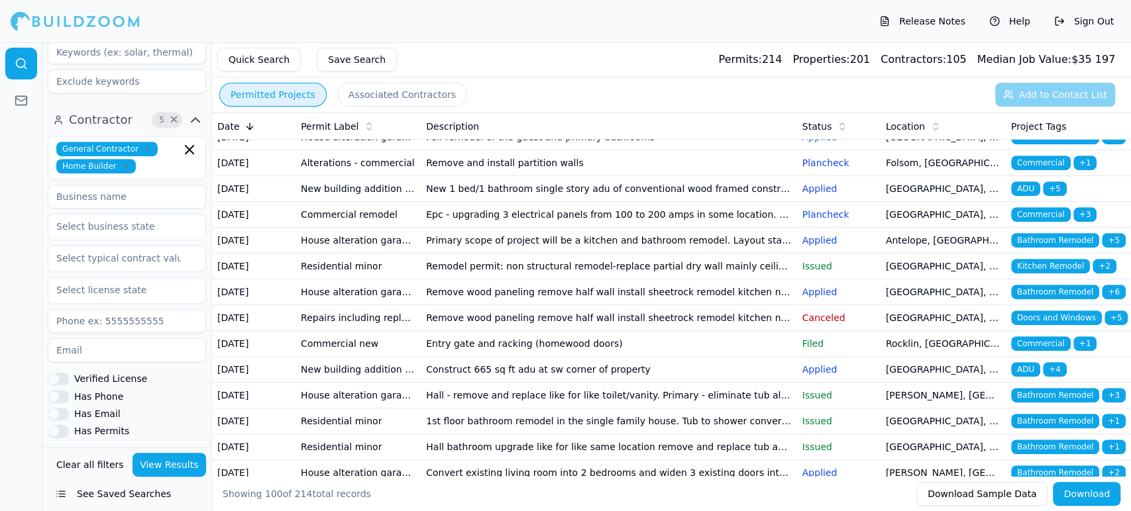
scroll to position [441, 0]
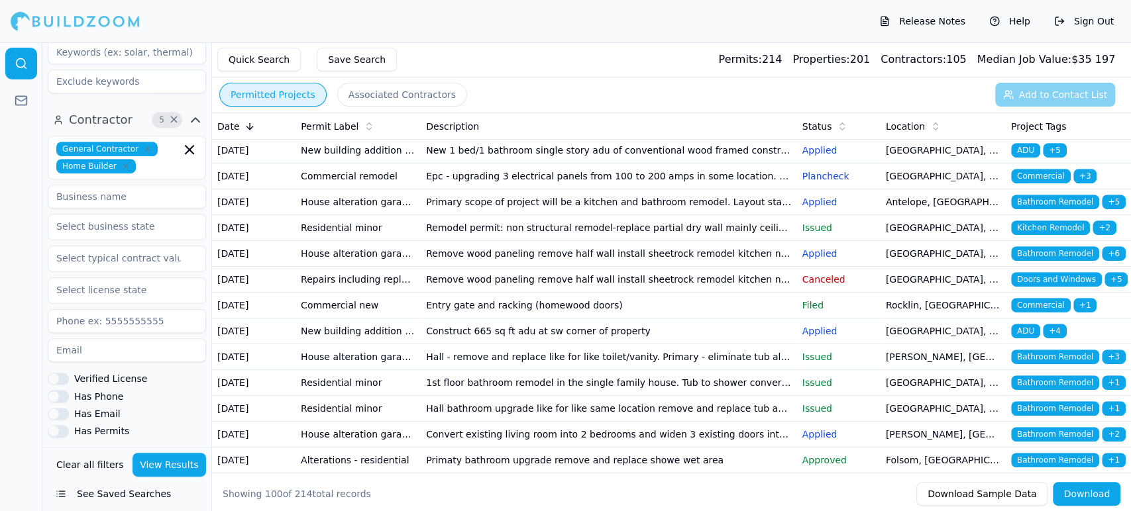
click at [340, 112] on td "House alteration garage conversion to living space/adu (no new sqft) kitchen/ba…" at bounding box center [357, 99] width 125 height 26
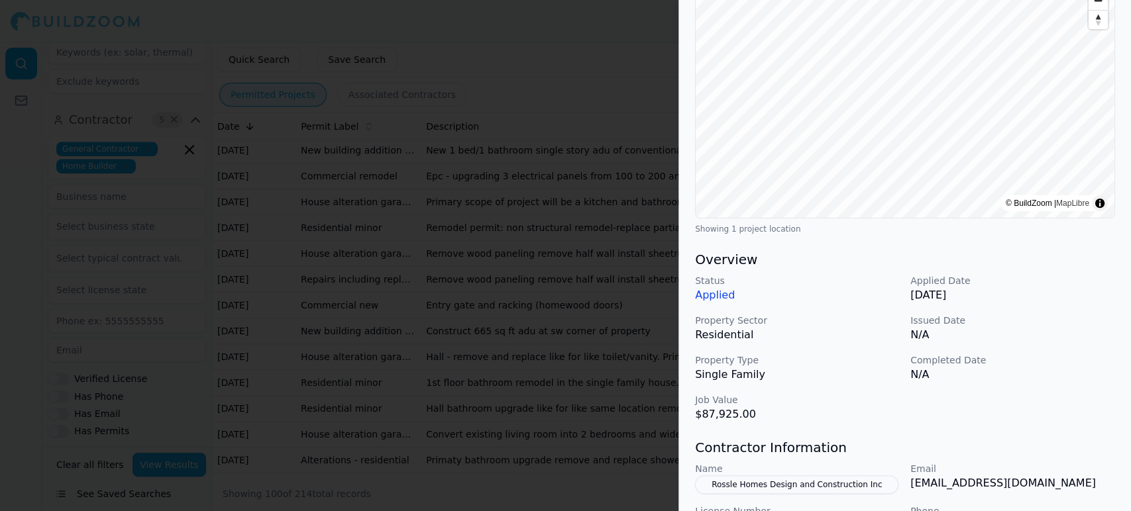
scroll to position [265, 0]
